Goal: Information Seeking & Learning: Learn about a topic

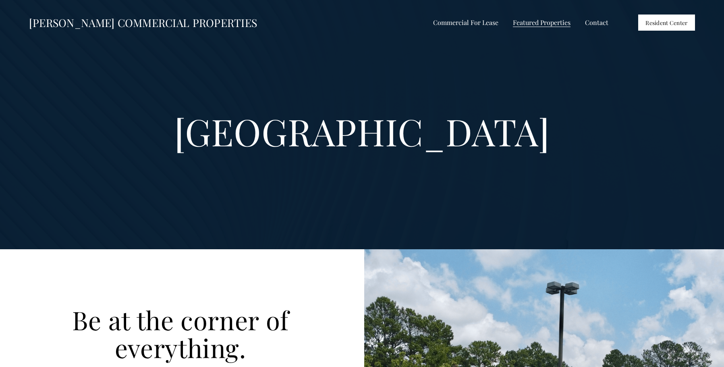
click at [0, 0] on span "Retail For Lease" at bounding box center [0, 0] width 0 height 0
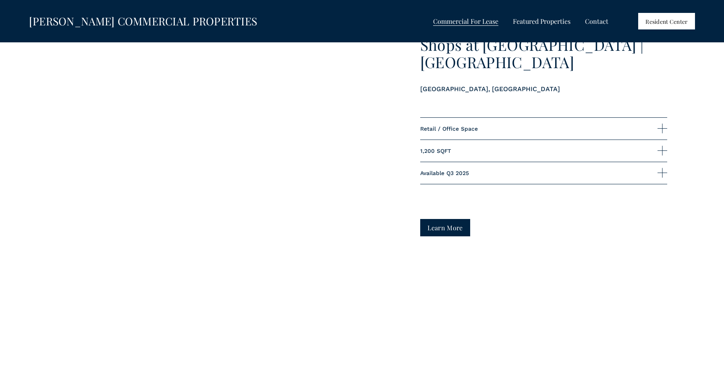
scroll to position [1935, 0]
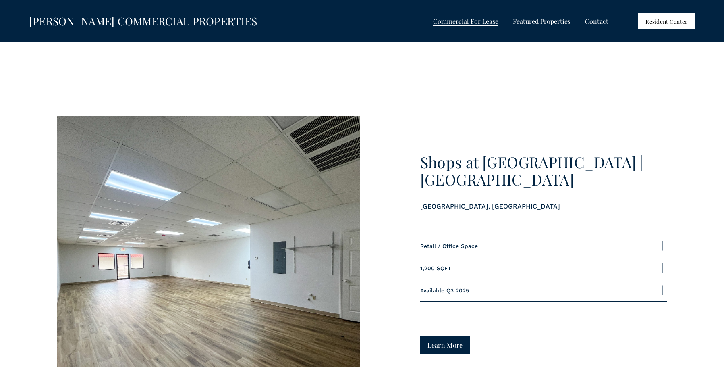
click at [442, 336] on link "Learn More" at bounding box center [445, 344] width 50 height 17
drag, startPoint x: 308, startPoint y: 1, endPoint x: 393, endPoint y: 71, distance: 110.6
click at [393, 71] on div "Shops at Wedington | Suite #2 Fayetteville, AR - West Retail / Office Space" at bounding box center [362, 267] width 724 height 398
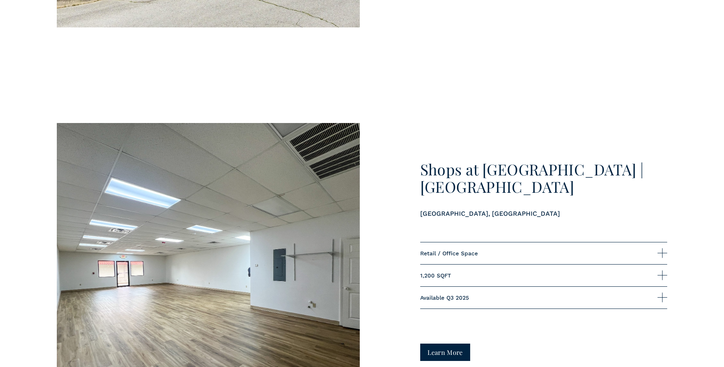
scroll to position [1774, 0]
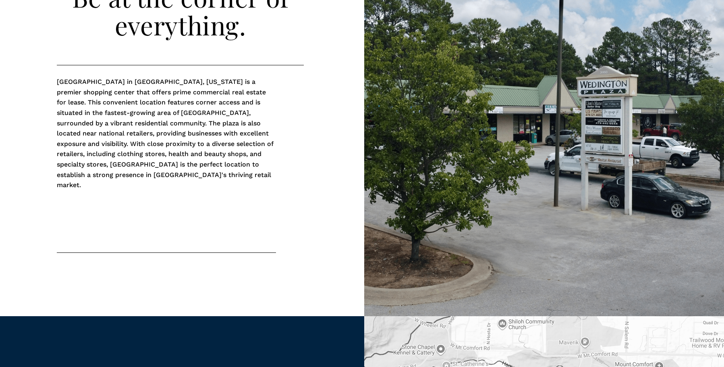
scroll to position [642, 0]
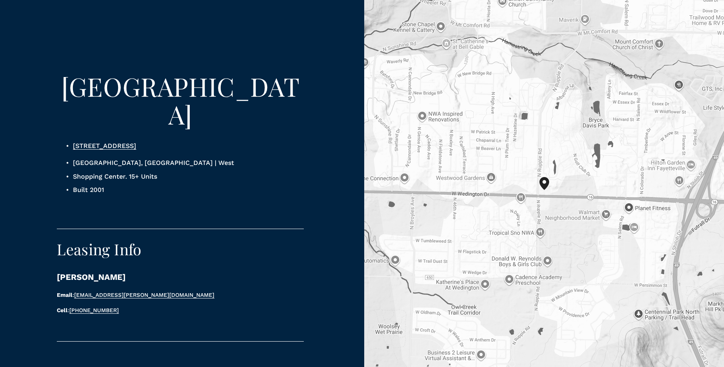
click at [136, 142] on link "3980 W Wedington Dr, Fayetteville, AR 72701" at bounding box center [104, 146] width 63 height 8
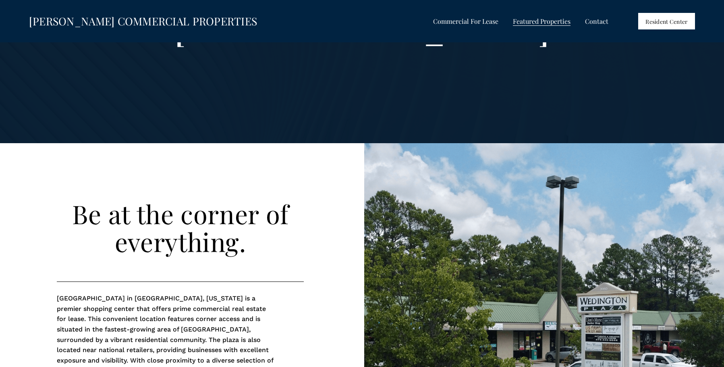
scroll to position [0, 0]
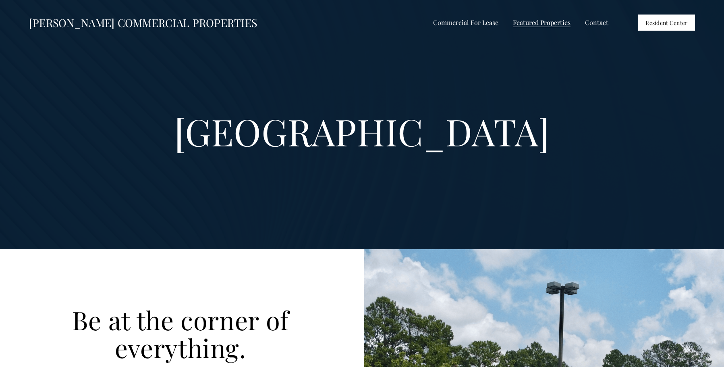
click at [0, 0] on span "All Listings" at bounding box center [0, 0] width 0 height 0
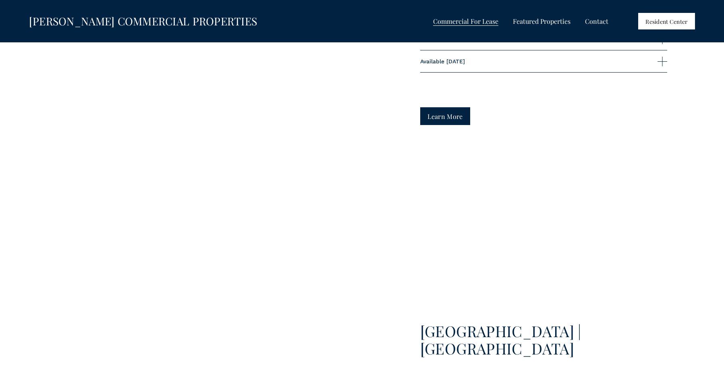
scroll to position [2258, 0]
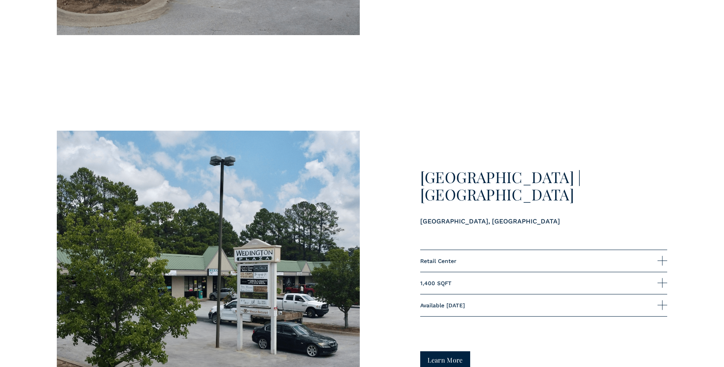
click at [656, 289] on button "1,400 SQFT" at bounding box center [543, 283] width 247 height 22
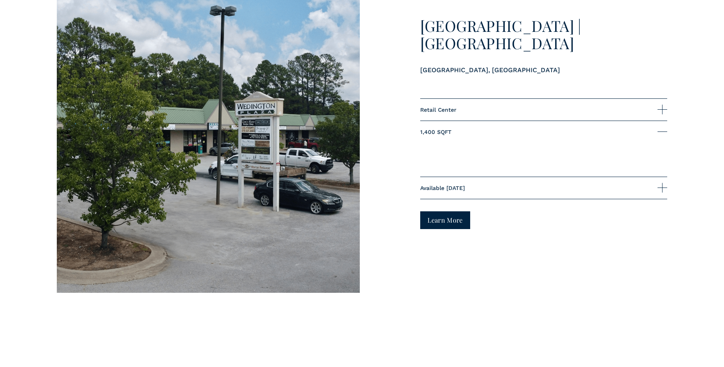
scroll to position [2419, 0]
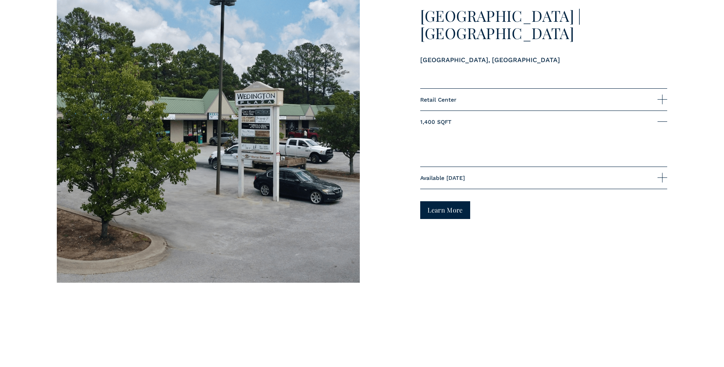
click at [450, 208] on link "Learn More" at bounding box center [445, 209] width 50 height 17
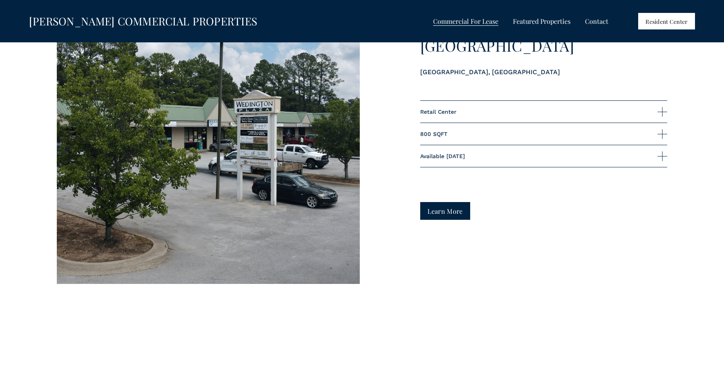
scroll to position [1935, 0]
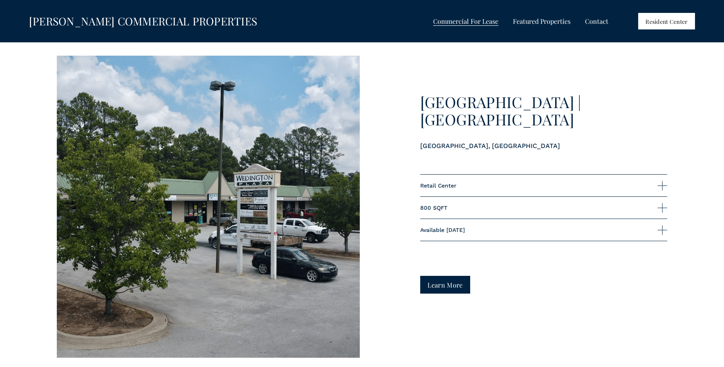
click at [446, 211] on span "800 SQFT" at bounding box center [538, 207] width 237 height 6
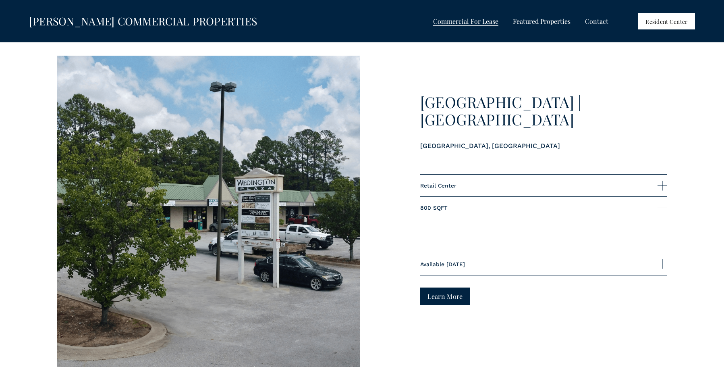
click at [450, 298] on link "Learn More" at bounding box center [445, 295] width 50 height 17
